Goal: Entertainment & Leisure: Consume media (video, audio)

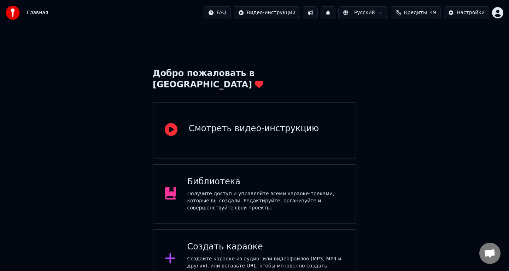
click at [275, 176] on div "Библиотека" at bounding box center [265, 181] width 157 height 11
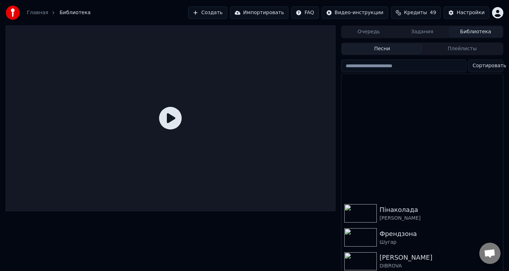
scroll to position [349, 0]
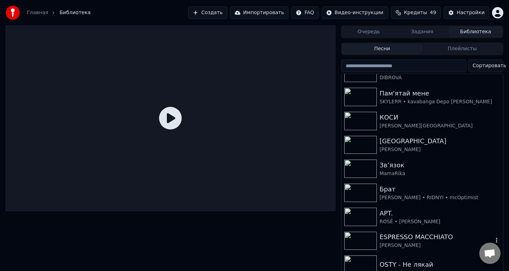
click at [366, 241] on img at bounding box center [360, 240] width 33 height 18
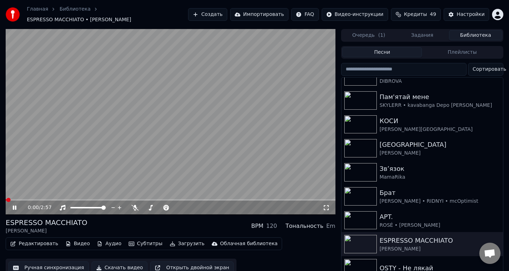
click at [186, 141] on video at bounding box center [171, 121] width 330 height 185
click at [97, 207] on span at bounding box center [87, 207] width 35 height 1
click at [98, 205] on span at bounding box center [97, 207] width 4 height 4
click at [6, 199] on span at bounding box center [8, 199] width 4 height 4
click at [359, 212] on img at bounding box center [360, 220] width 33 height 18
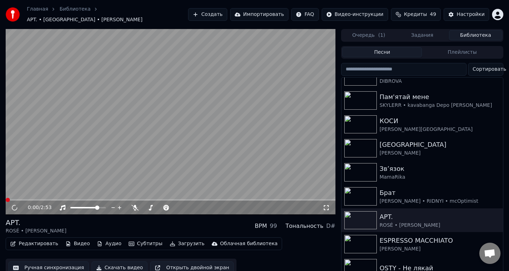
click at [169, 114] on video at bounding box center [171, 121] width 330 height 185
click at [359, 236] on img at bounding box center [360, 244] width 33 height 18
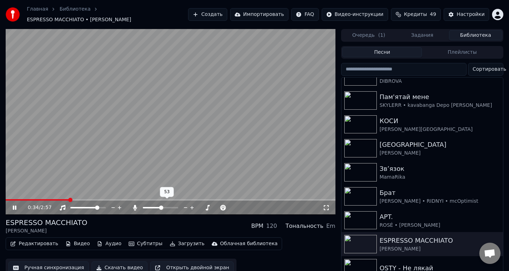
click at [161, 207] on span at bounding box center [160, 207] width 35 height 1
click at [159, 205] on span at bounding box center [161, 207] width 4 height 4
click at [161, 207] on span at bounding box center [160, 207] width 35 height 1
click at [143, 205] on span at bounding box center [145, 207] width 4 height 4
click at [159, 207] on span at bounding box center [160, 207] width 35 height 1
